Goal: Browse casually

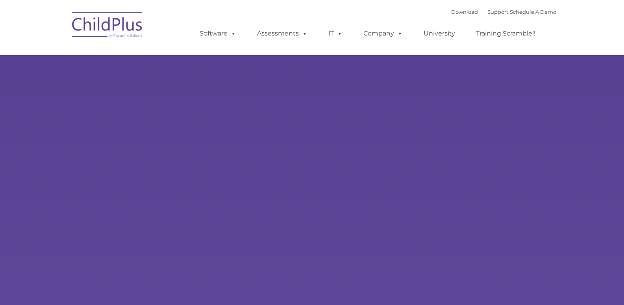
type input ""
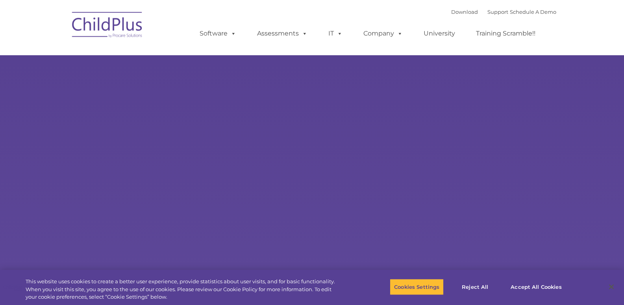
select select "MEDIUM"
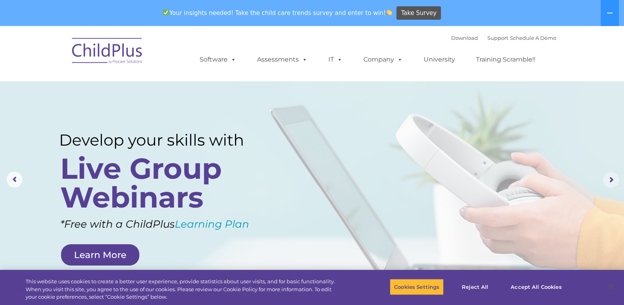
click at [610, 181] on rs-arrow at bounding box center [612, 180] width 16 height 16
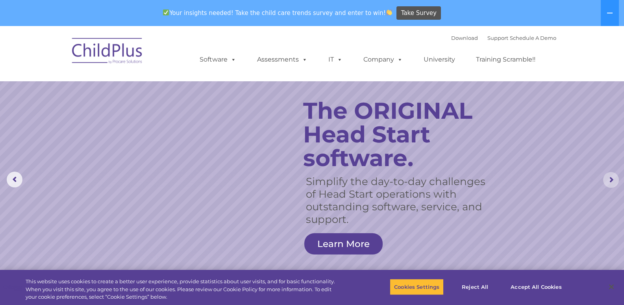
click at [612, 178] on rs-arrow at bounding box center [612, 180] width 16 height 16
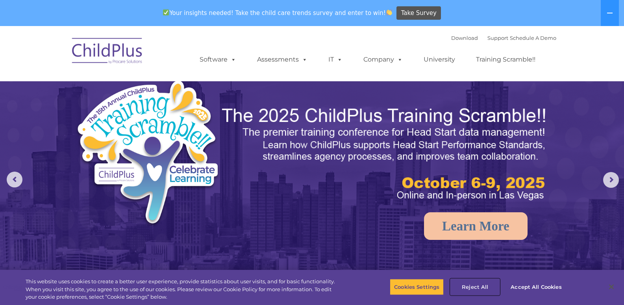
click at [479, 286] on button "Reject All" at bounding box center [475, 286] width 49 height 17
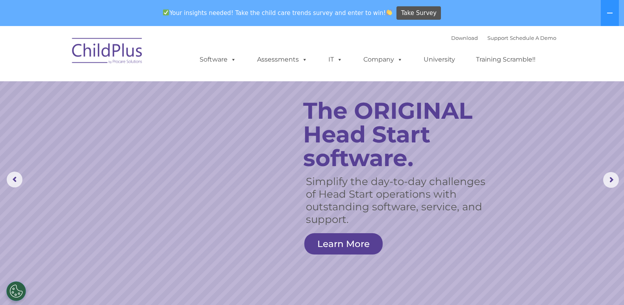
click at [114, 50] on img at bounding box center [107, 51] width 79 height 39
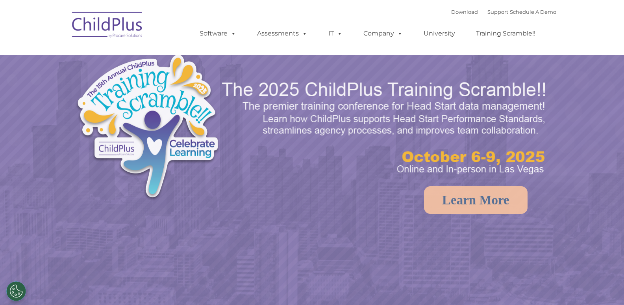
select select "MEDIUM"
